Goal: Task Accomplishment & Management: Manage account settings

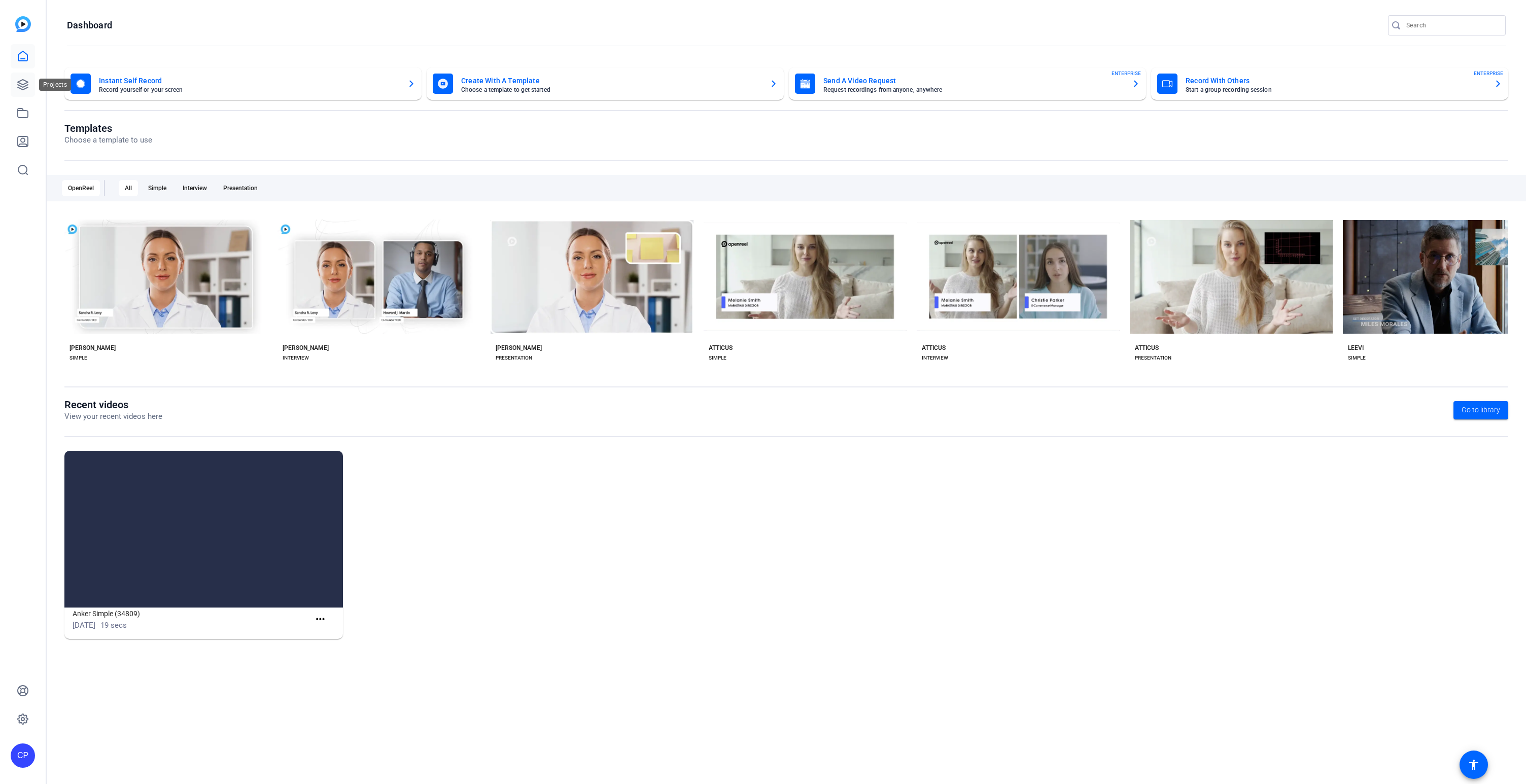
click at [23, 85] on icon at bounding box center [22, 84] width 12 height 12
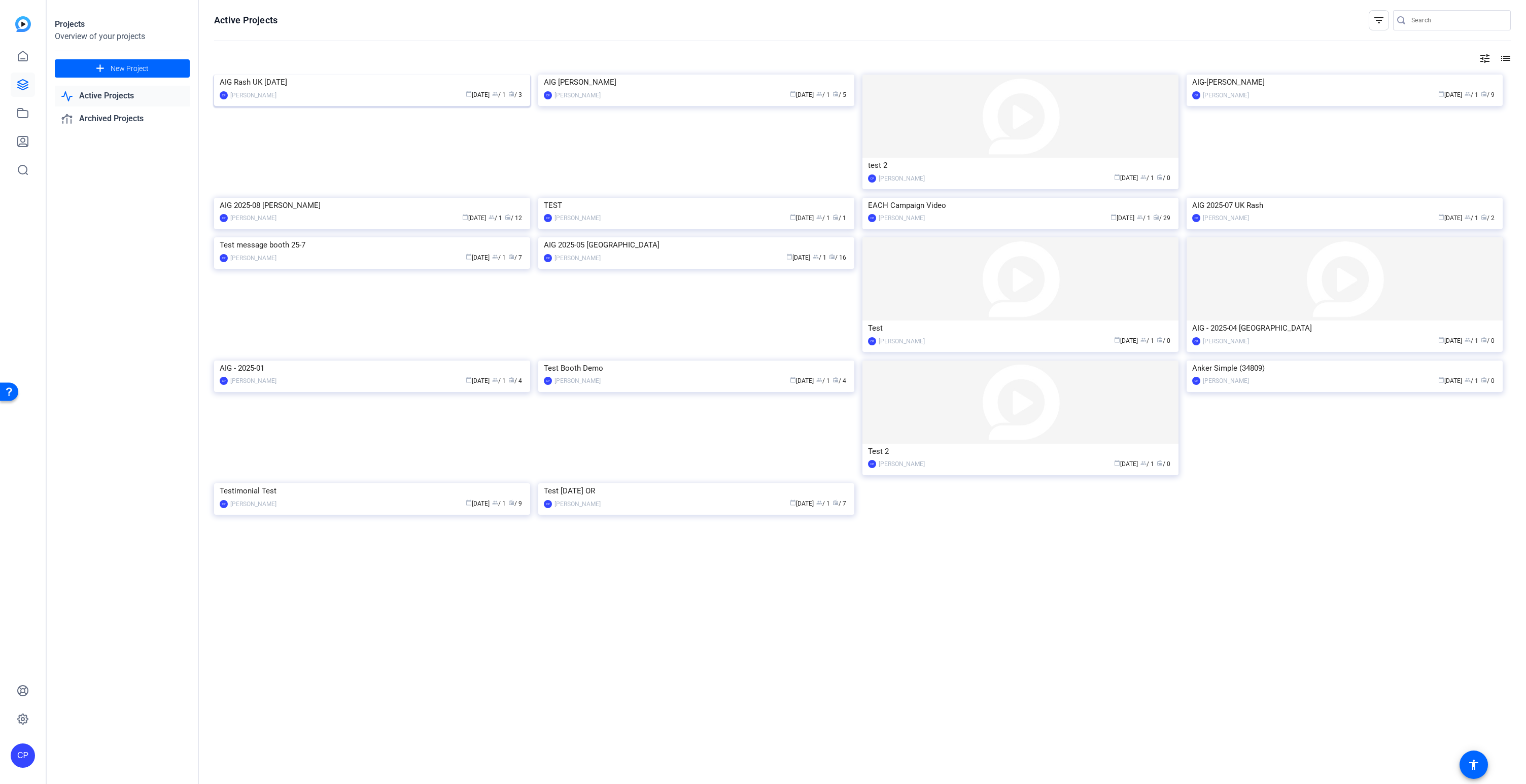
click at [402, 74] on img at bounding box center [372, 74] width 316 height 0
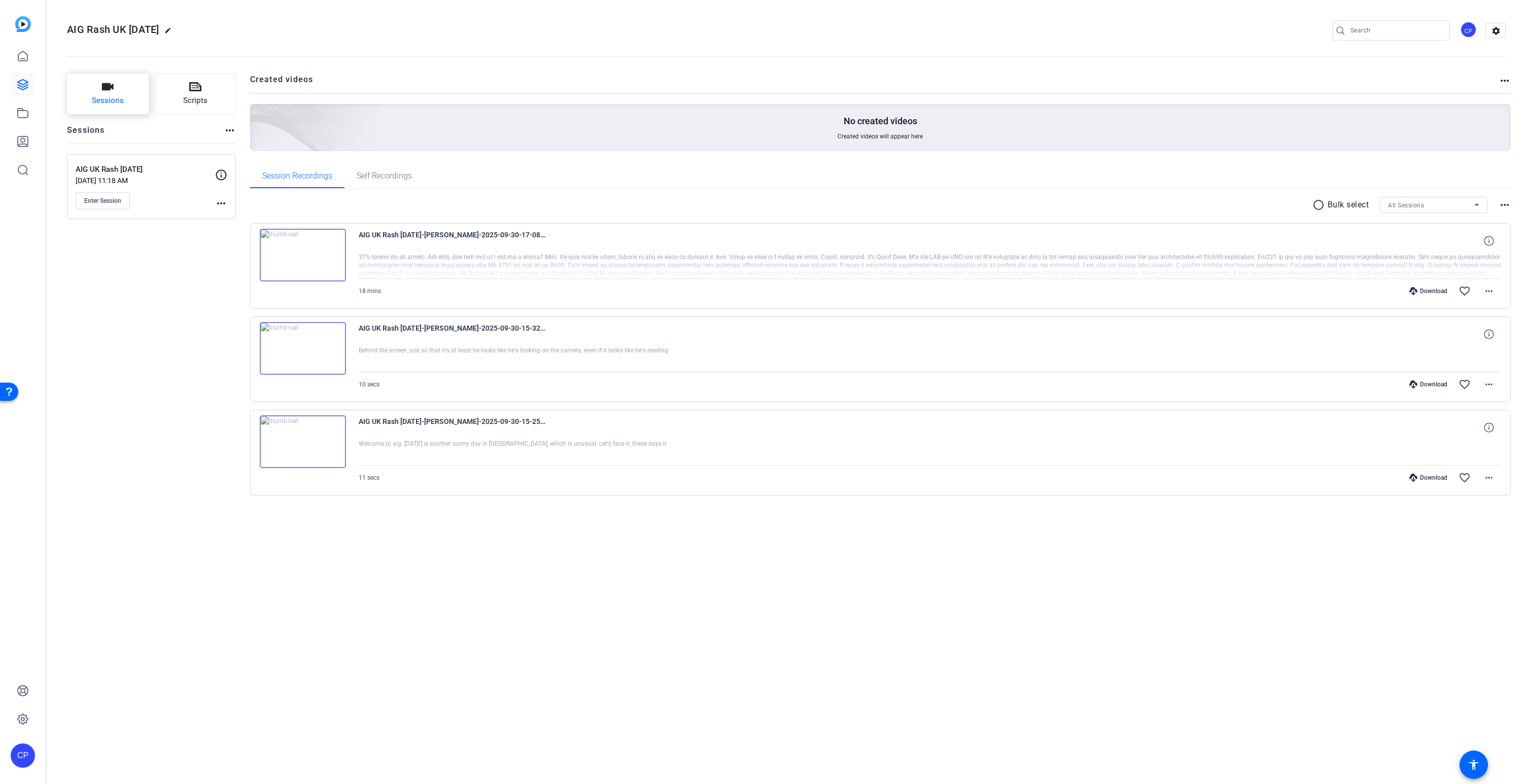
click at [118, 93] on button "Sessions" at bounding box center [108, 93] width 82 height 40
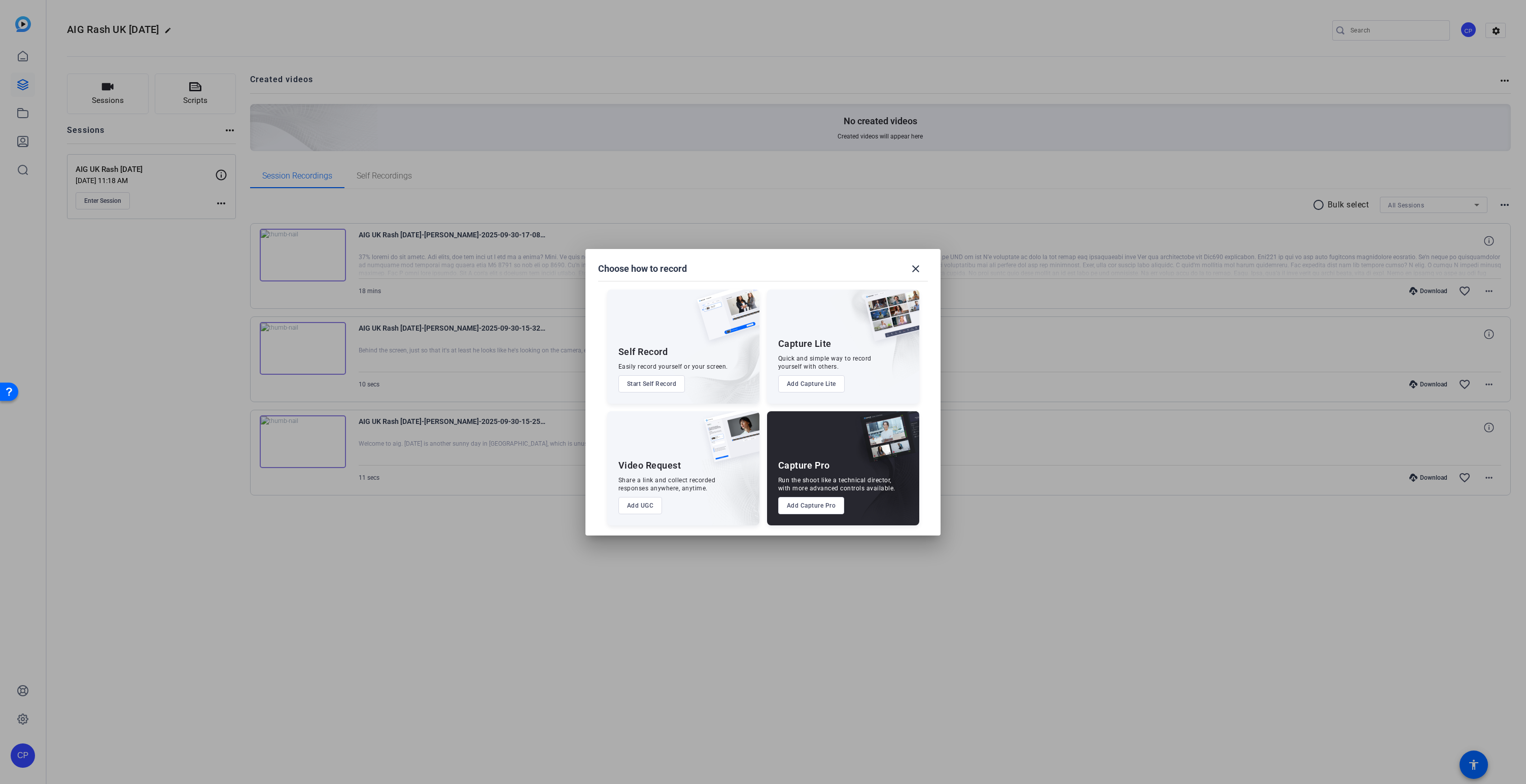
click at [811, 509] on button "Add Capture Pro" at bounding box center [811, 505] width 67 height 17
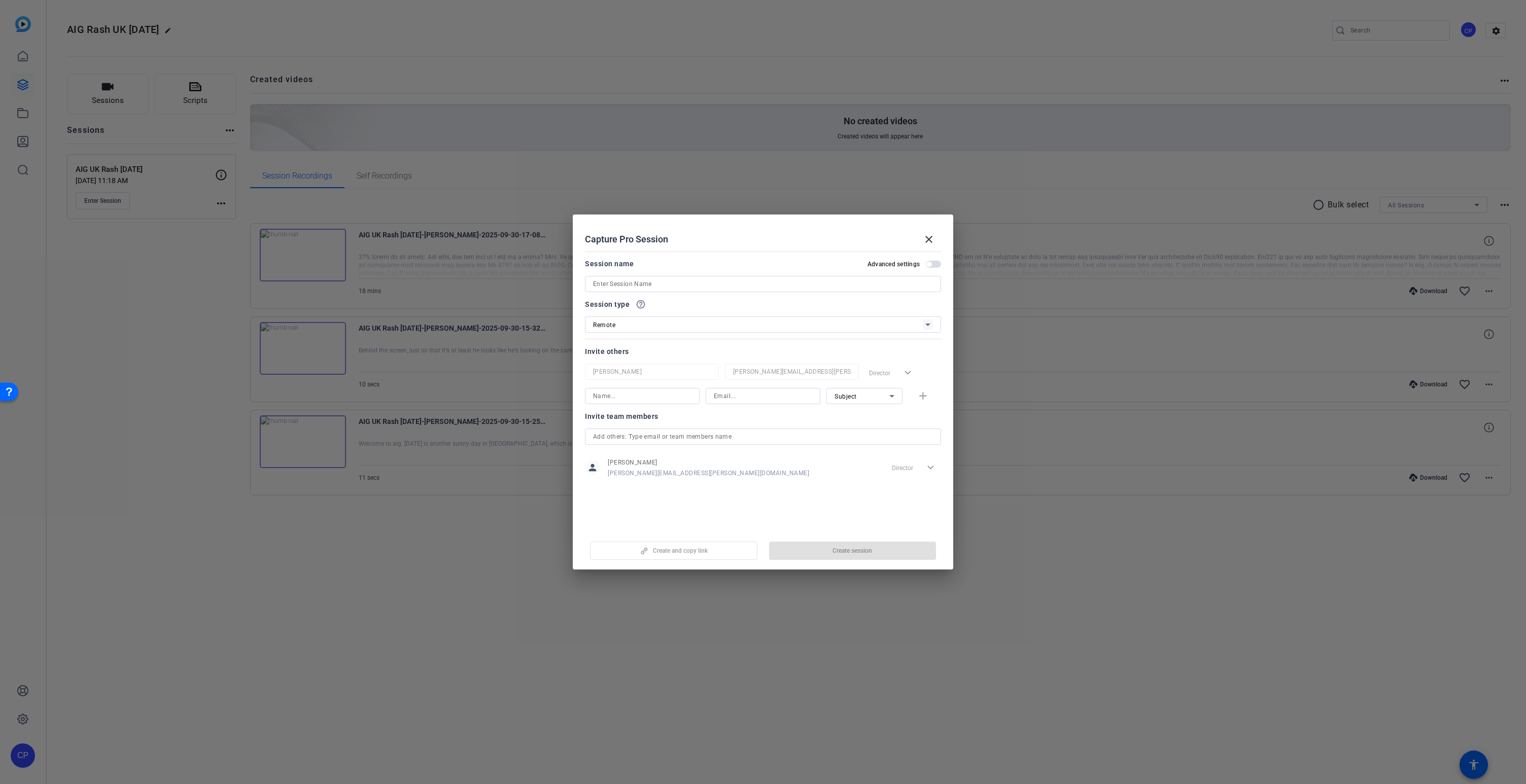
click at [735, 399] on input at bounding box center [763, 396] width 99 height 12
paste input "[PERSON_NAME][EMAIL_ADDRESS][DOMAIN_NAME]"
type input "[PERSON_NAME][EMAIL_ADDRESS][DOMAIN_NAME]"
click at [640, 398] on input at bounding box center [642, 396] width 99 height 12
type input "[PERSON_NAME]"
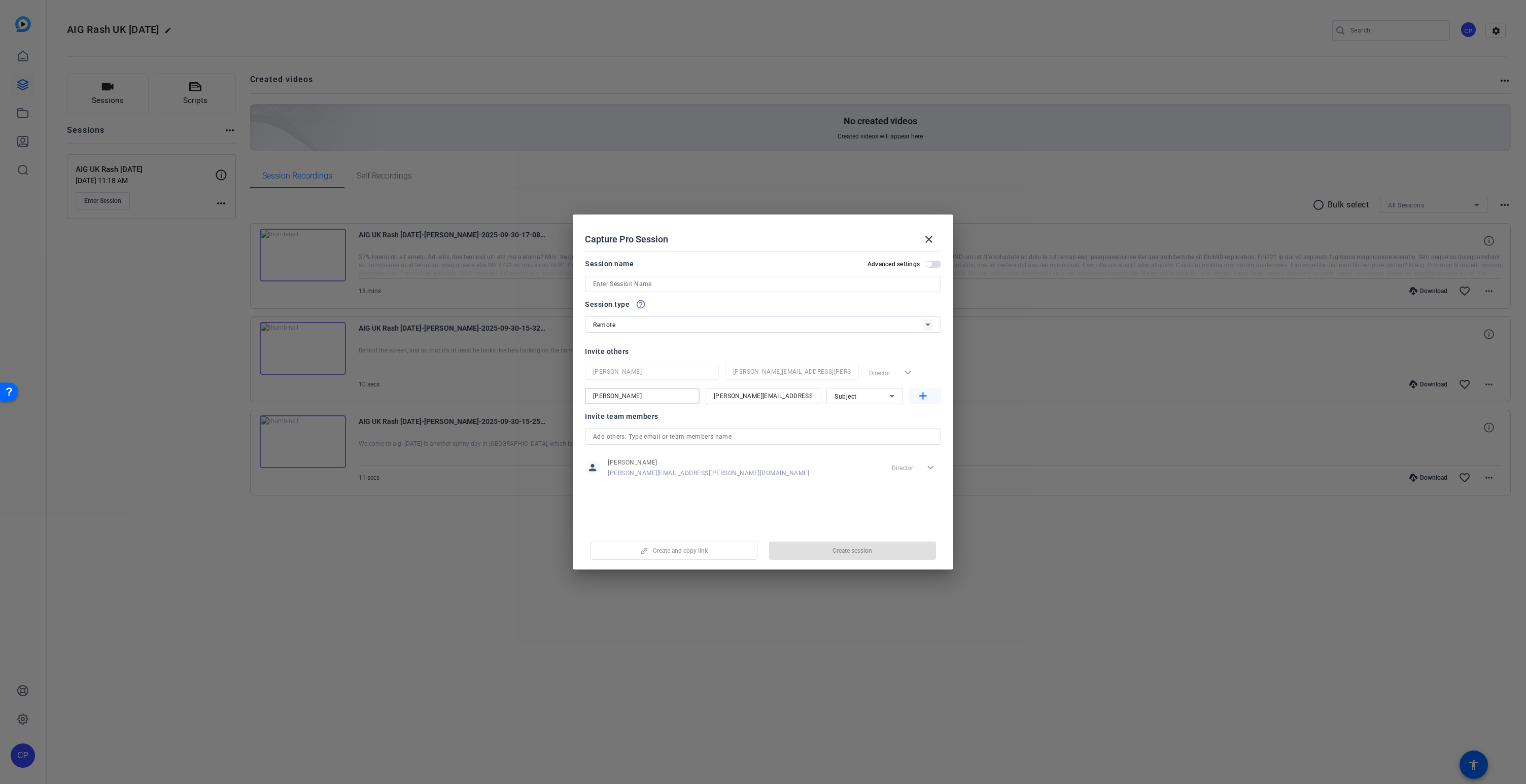
click at [923, 396] on mat-icon "add" at bounding box center [923, 396] width 13 height 13
click at [648, 282] on input at bounding box center [763, 284] width 340 height 12
type input "AIG Rash Aon [DATE]"
click at [608, 421] on input at bounding box center [642, 420] width 99 height 12
type input "[PERSON_NAME] Y"
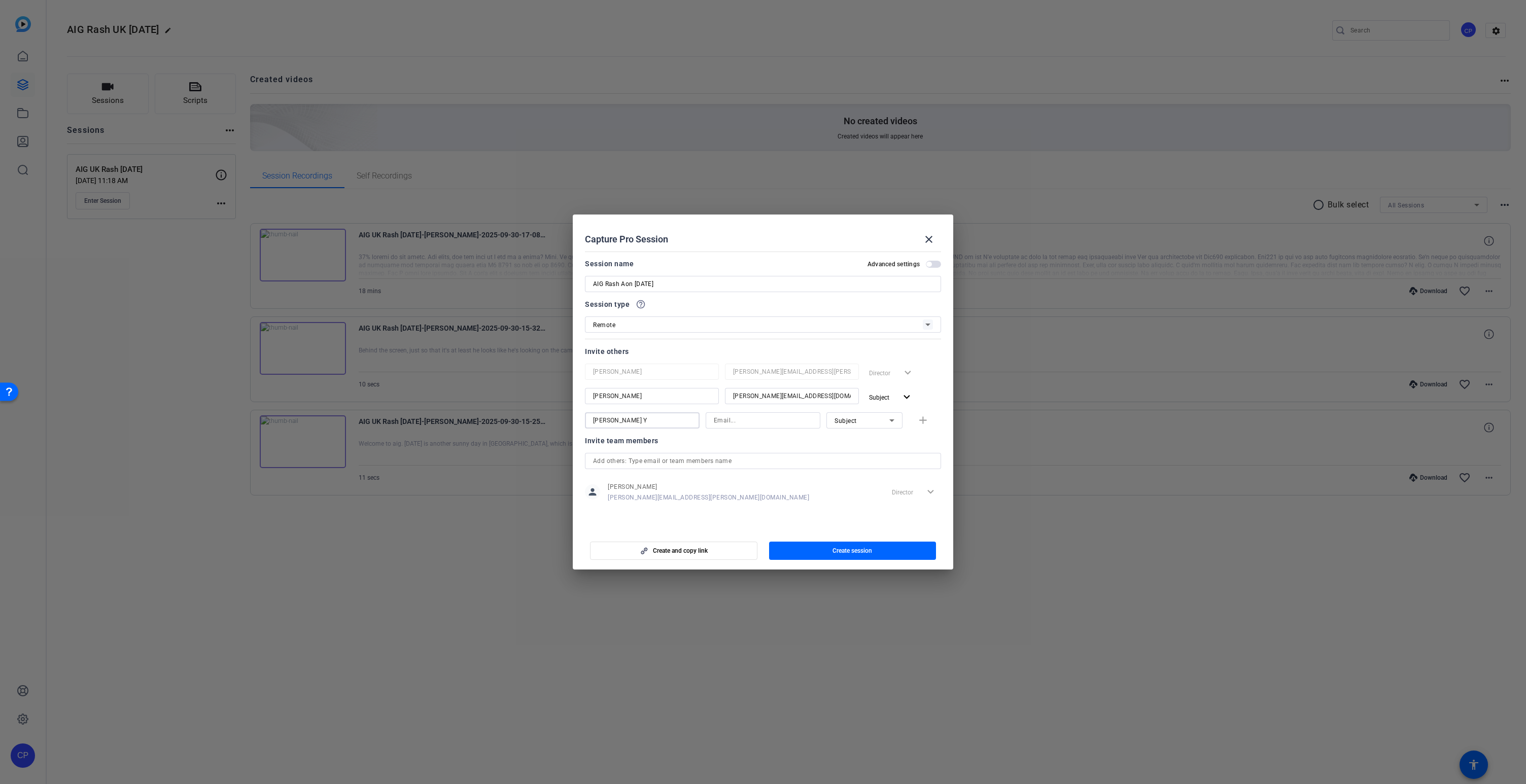
click at [735, 421] on input at bounding box center [763, 420] width 99 height 12
paste input "[PERSON_NAME][EMAIL_ADDRESS][PERSON_NAME][DOMAIN_NAME]"
type input "[PERSON_NAME][EMAIL_ADDRESS][PERSON_NAME][DOMAIN_NAME]"
drag, startPoint x: 628, startPoint y: 419, endPoint x: 548, endPoint y: 415, distance: 80.1
click at [548, 415] on div "Choose how to record close Self Record Easily record yourself or your screen. S…" at bounding box center [763, 392] width 1526 height 784
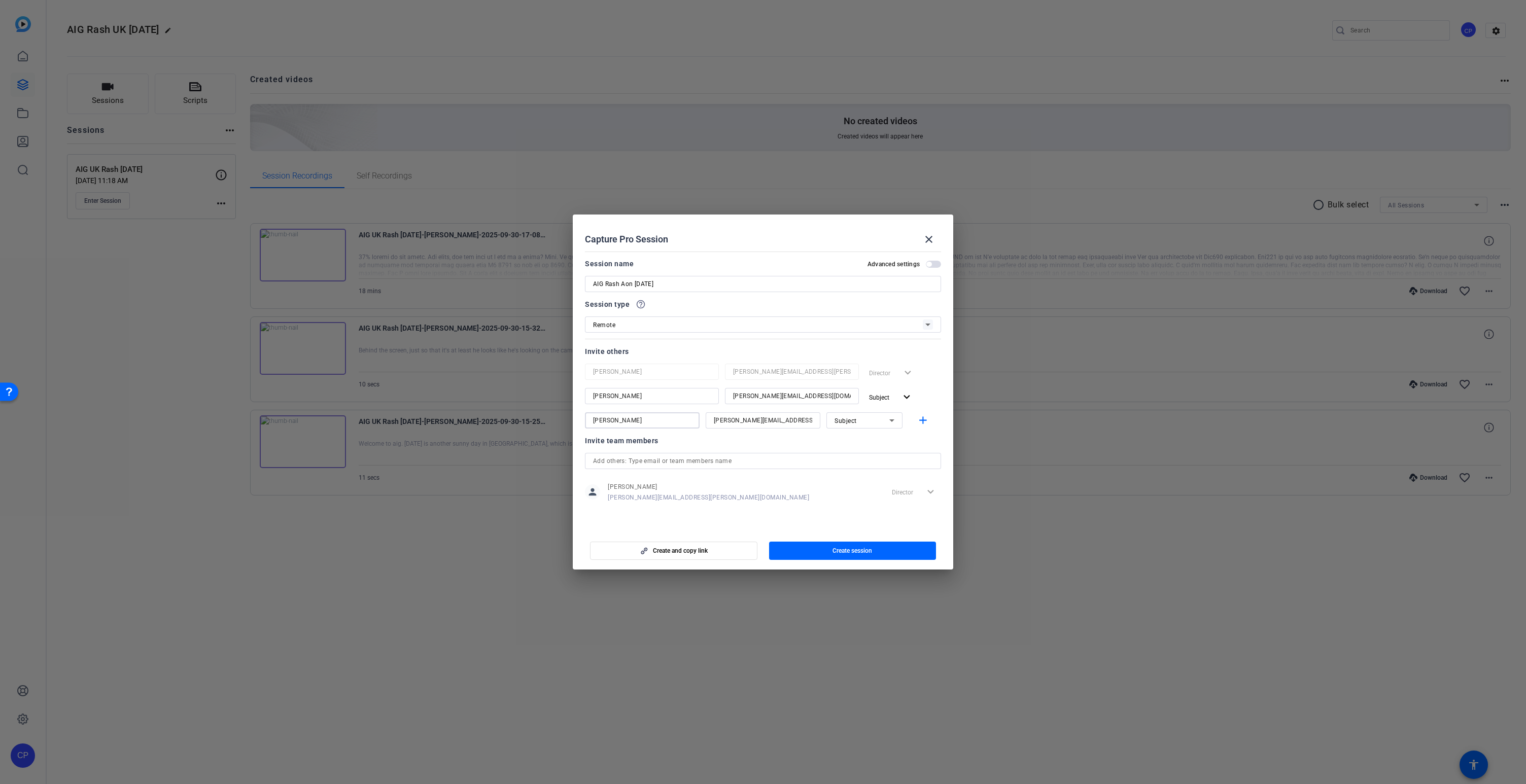
type input "[PERSON_NAME]"
click at [878, 423] on div "Subject" at bounding box center [862, 420] width 55 height 13
click at [835, 355] on div at bounding box center [763, 392] width 1526 height 784
click at [925, 422] on mat-icon "add" at bounding box center [923, 420] width 13 height 13
drag, startPoint x: 624, startPoint y: 446, endPoint x: 636, endPoint y: 451, distance: 13.0
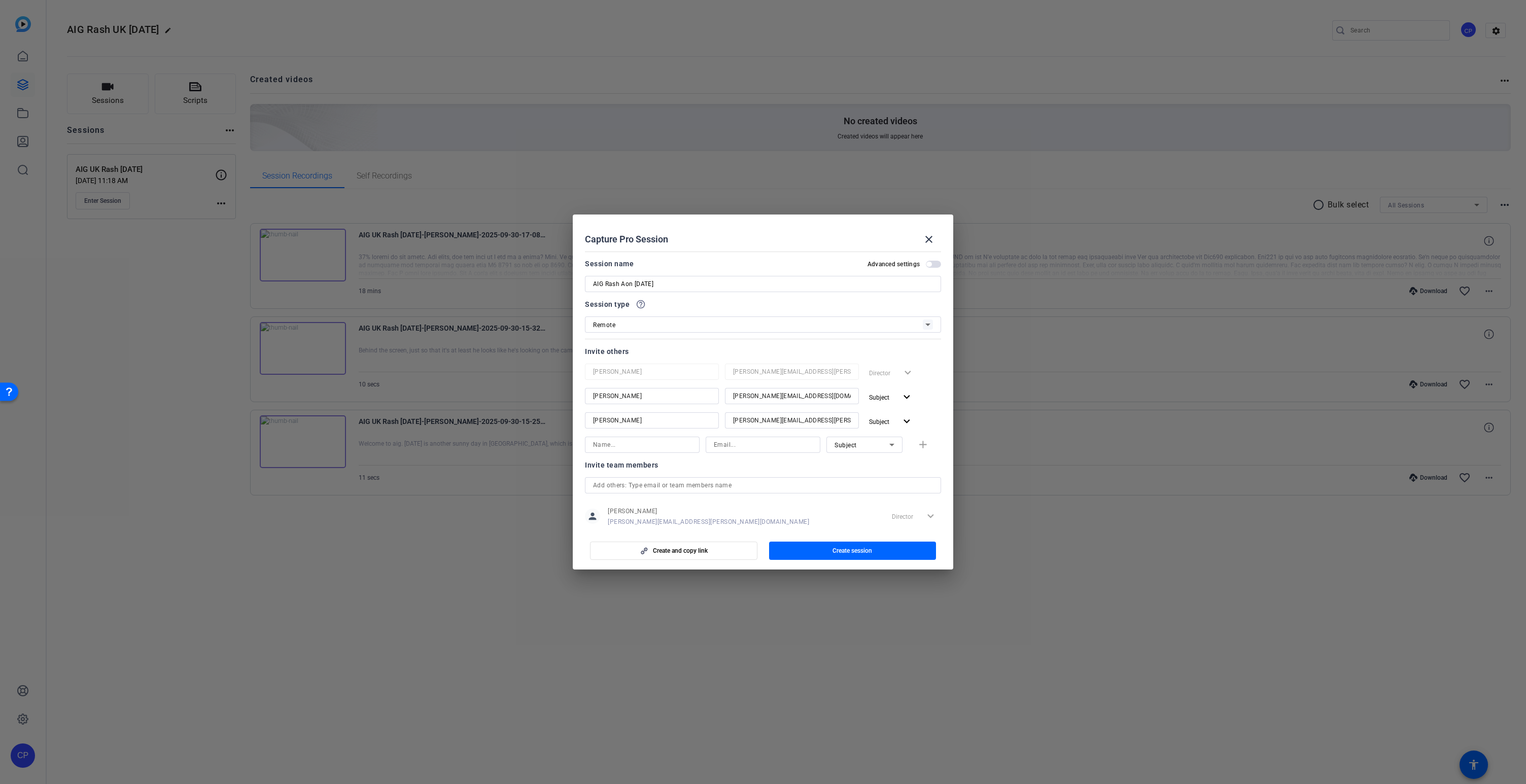
click at [624, 446] on input at bounding box center [642, 444] width 99 height 12
type input "[PERSON_NAME] Y"
paste input "[EMAIL_ADDRESS][DOMAIN_NAME]"
type input "[EMAIL_ADDRESS][DOMAIN_NAME]"
click at [923, 447] on mat-icon "add" at bounding box center [923, 445] width 13 height 13
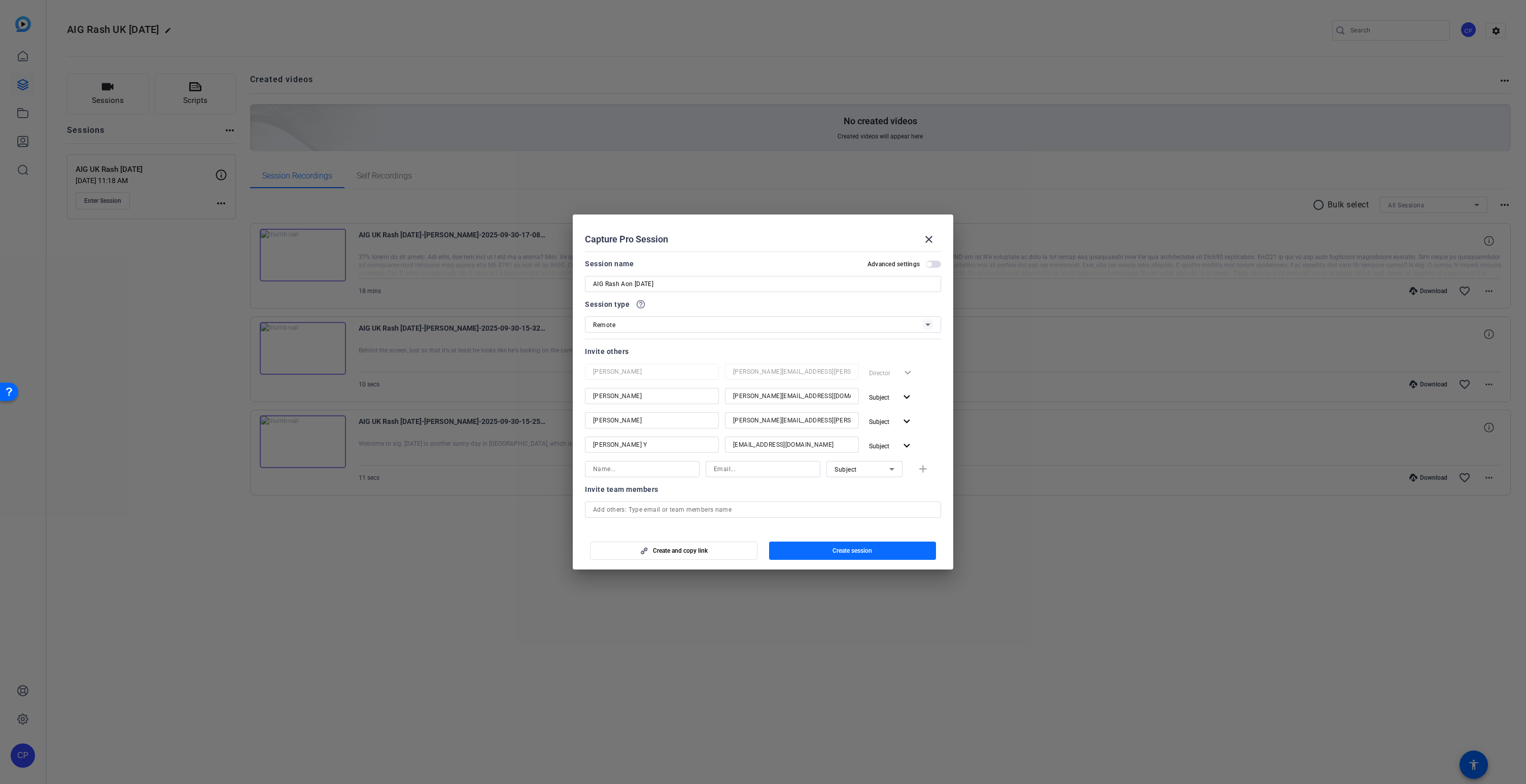
click at [859, 553] on span "Create session" at bounding box center [852, 550] width 40 height 8
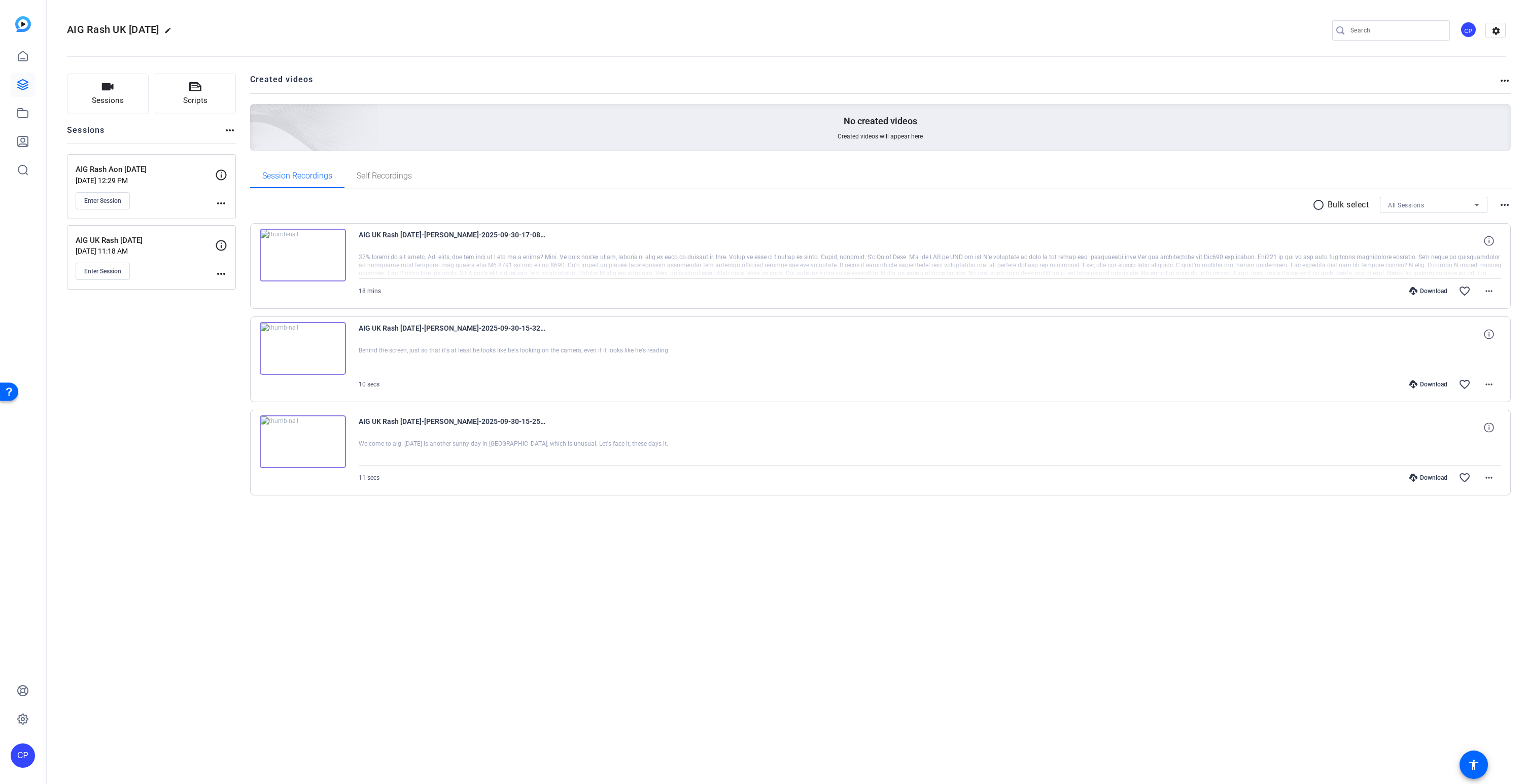
click at [221, 200] on mat-icon "more_horiz" at bounding box center [221, 203] width 12 height 12
click at [241, 218] on span "Edit Session" at bounding box center [247, 218] width 46 height 12
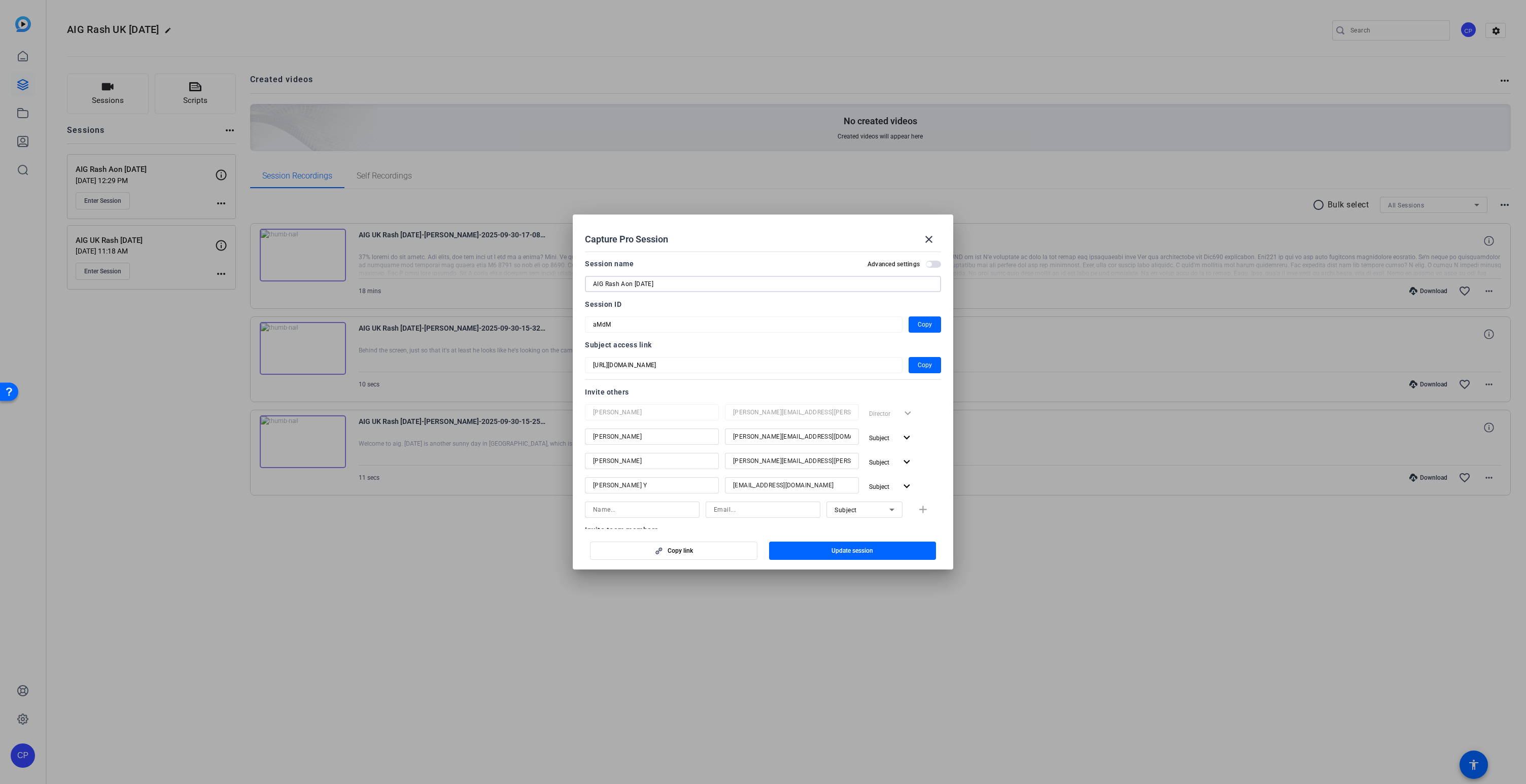
click at [669, 284] on input "AIG Rash Aon [DATE]" at bounding box center [763, 284] width 340 height 12
type input "AIG Rash Aon [DATE]"
click at [834, 550] on span "Update session" at bounding box center [852, 550] width 42 height 8
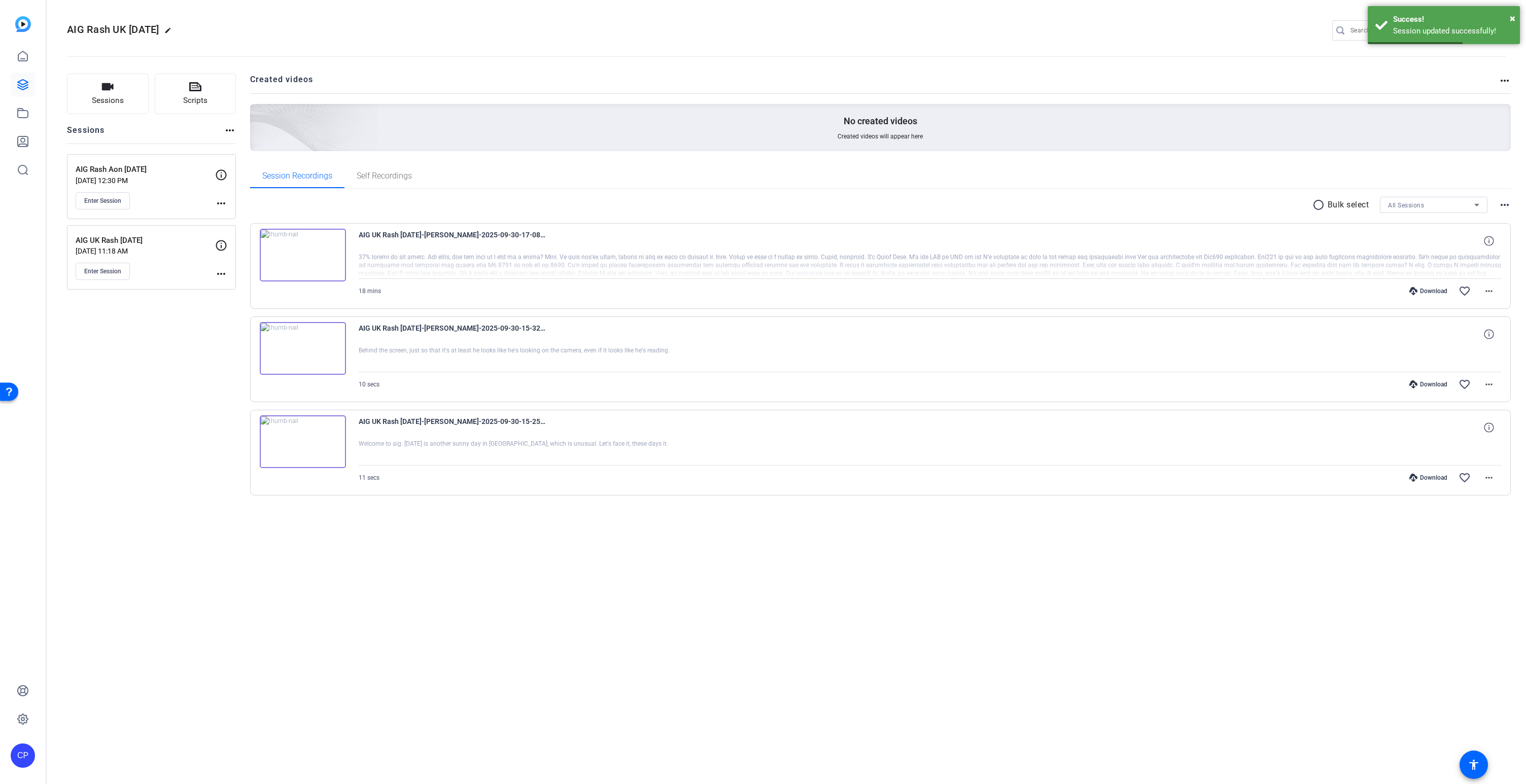
click at [222, 201] on mat-icon "more_horiz" at bounding box center [221, 203] width 12 height 12
click at [229, 215] on span "Edit Session" at bounding box center [247, 218] width 46 height 12
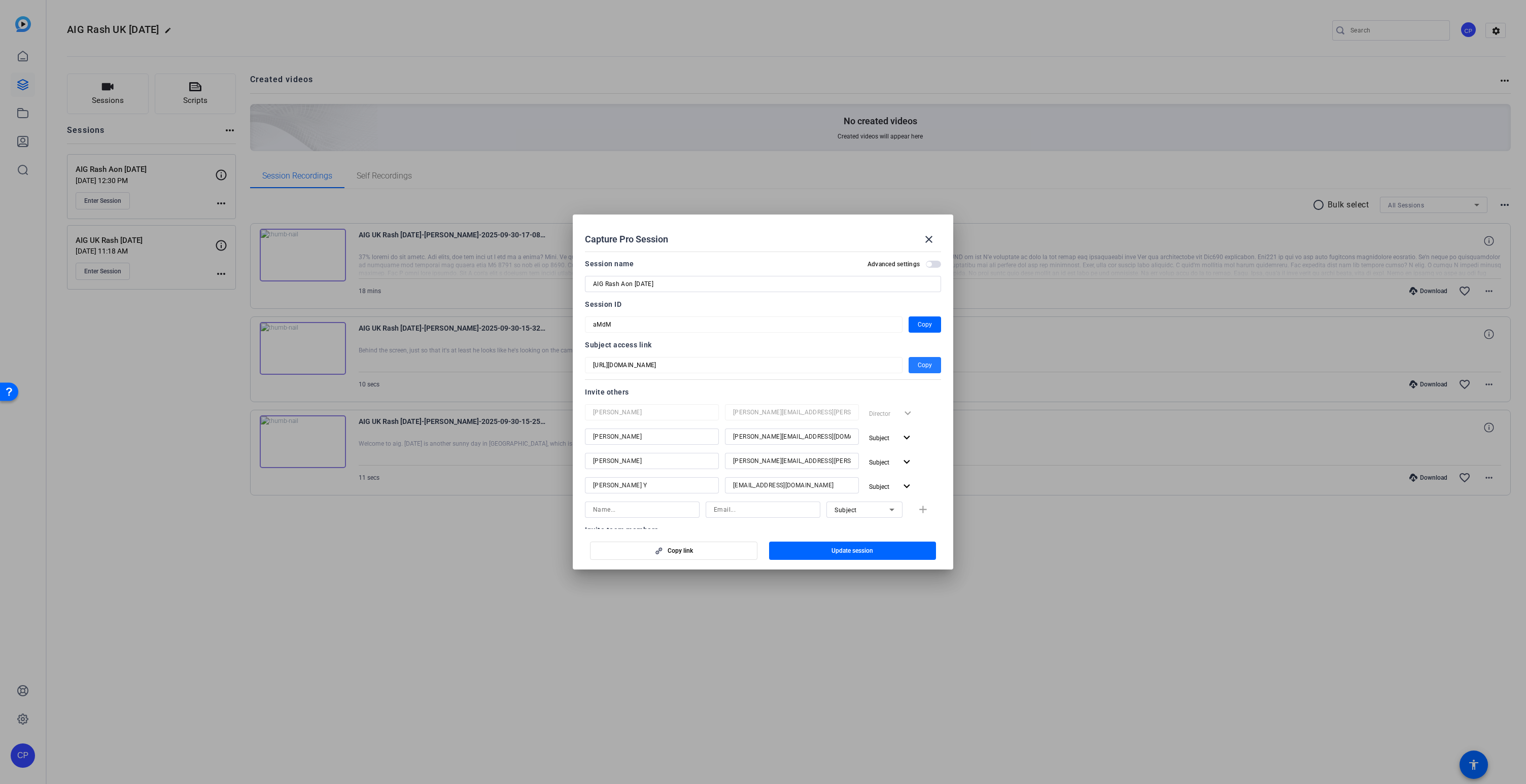
click at [927, 364] on span "Copy" at bounding box center [925, 365] width 14 height 12
click at [932, 236] on mat-icon "close" at bounding box center [929, 239] width 12 height 12
